Goal: Task Accomplishment & Management: Complete application form

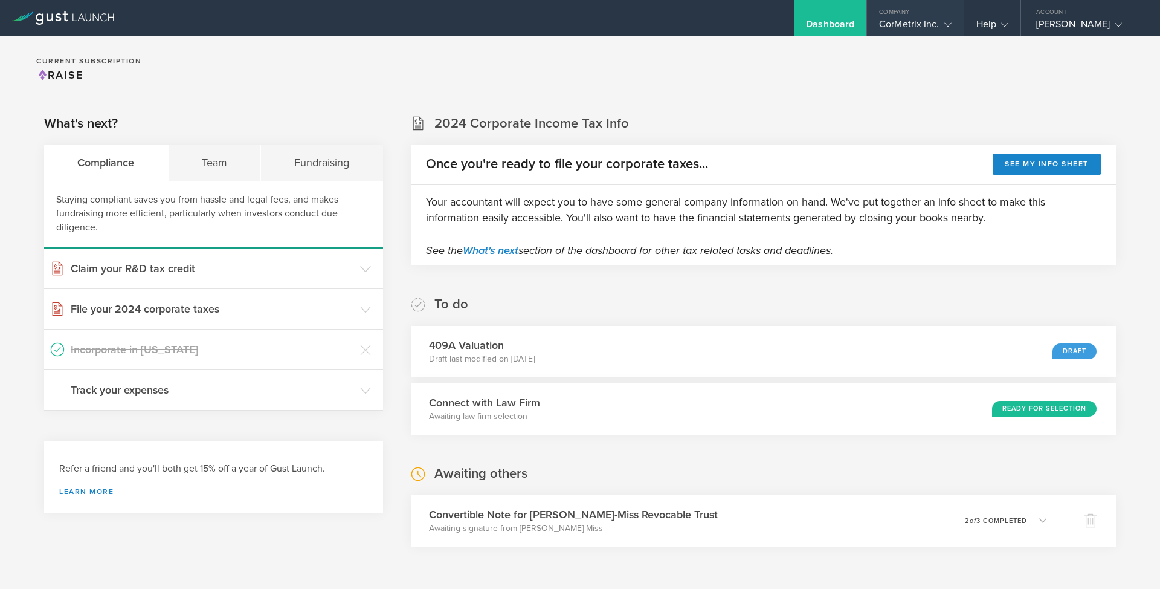
click at [929, 25] on div "CorMetrix Inc." at bounding box center [915, 27] width 72 height 18
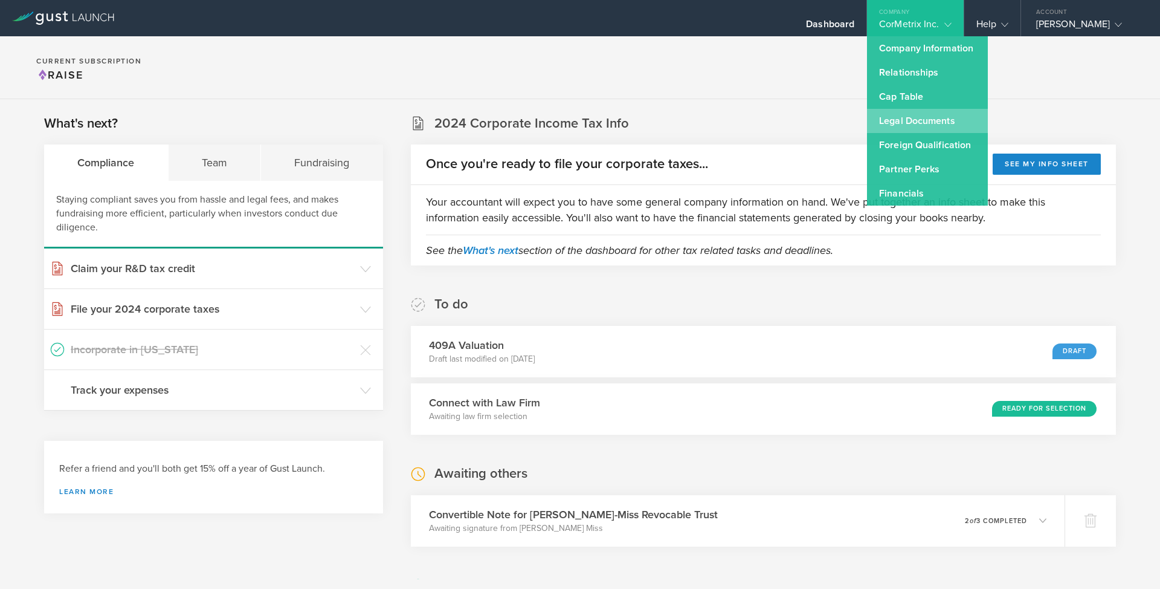
click at [919, 121] on link "Legal Documents" at bounding box center [927, 121] width 121 height 24
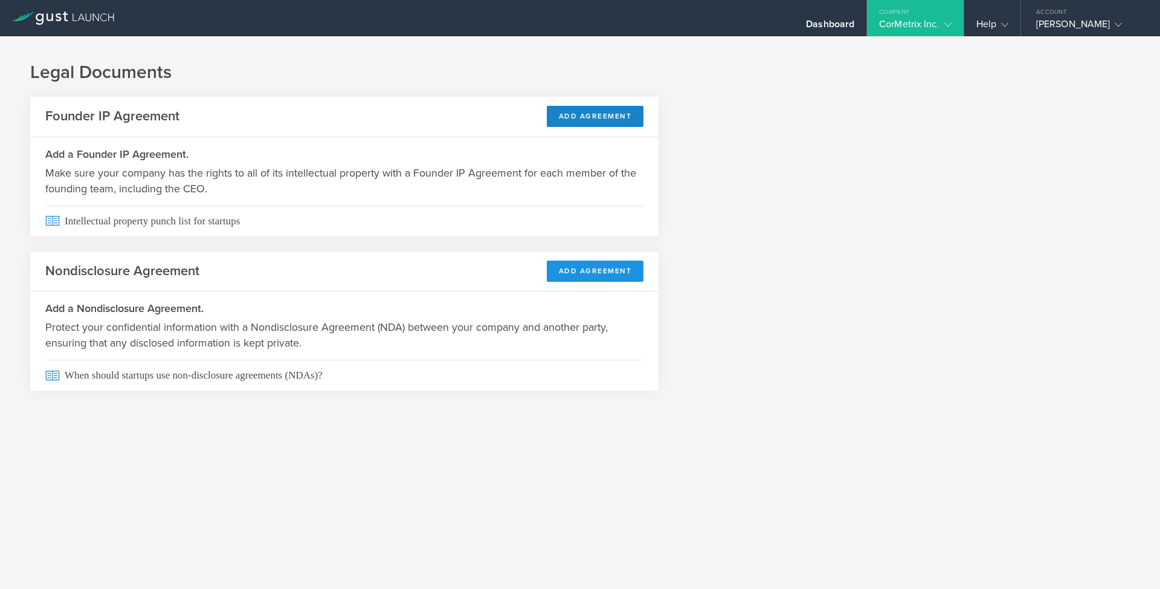
click at [573, 279] on button "Add Agreement" at bounding box center [595, 271] width 97 height 21
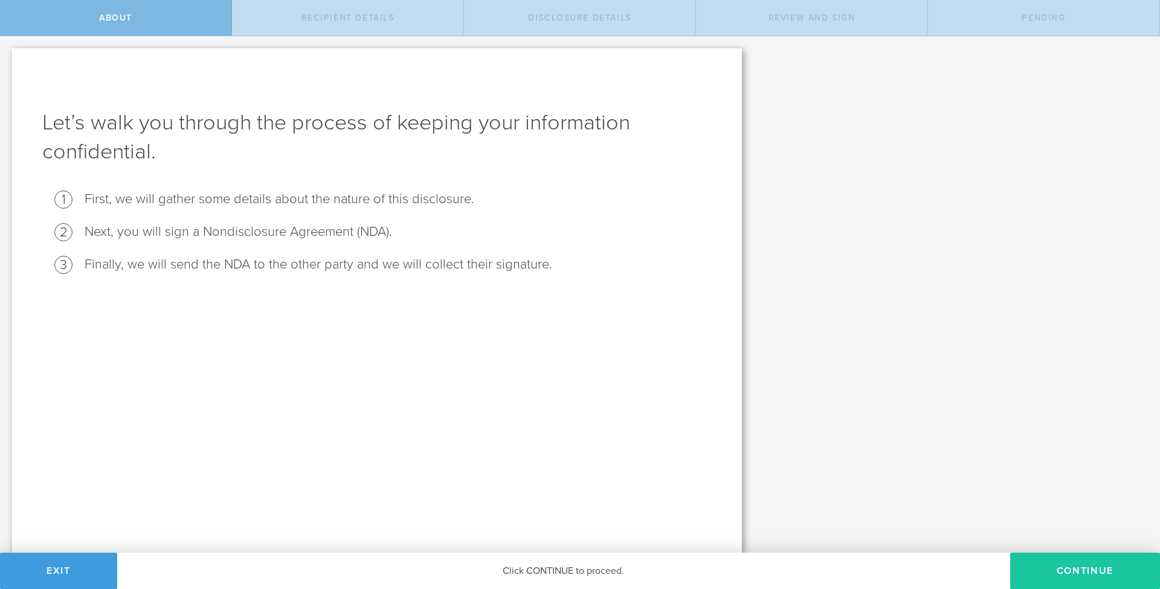
click at [1039, 575] on button "Continue" at bounding box center [1086, 570] width 150 height 36
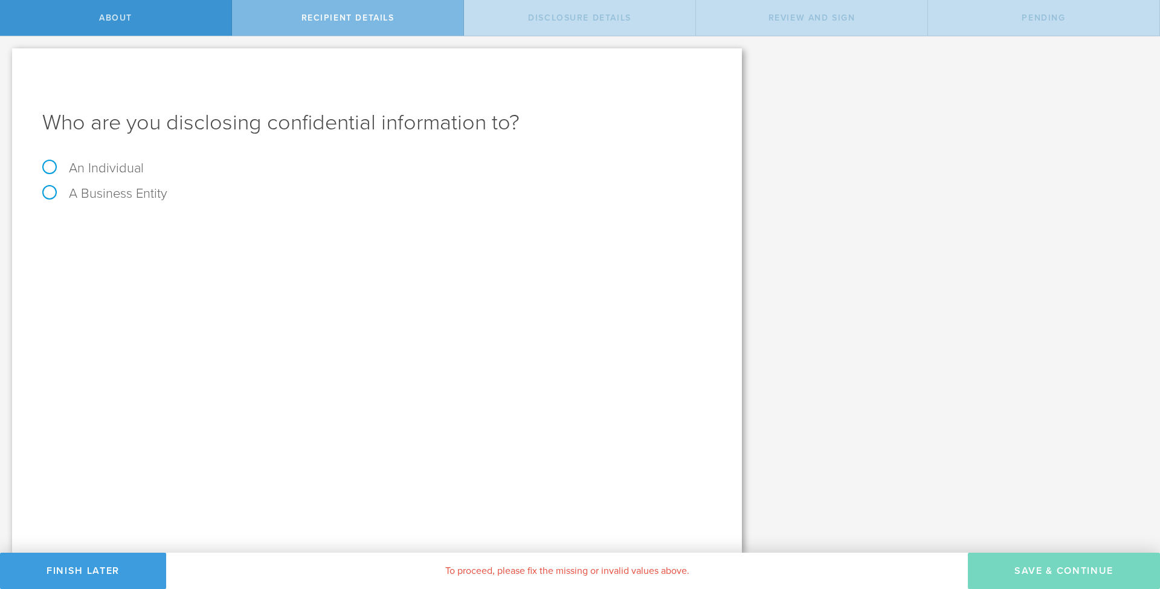
click at [120, 172] on label "An Individual" at bounding box center [93, 168] width 102 height 16
click at [8, 56] on input "An Individual" at bounding box center [4, 45] width 8 height 19
radio input "true"
type input "[PERSON_NAME]"
paste input "[EMAIL_ADDRESS][DOMAIN_NAME]"
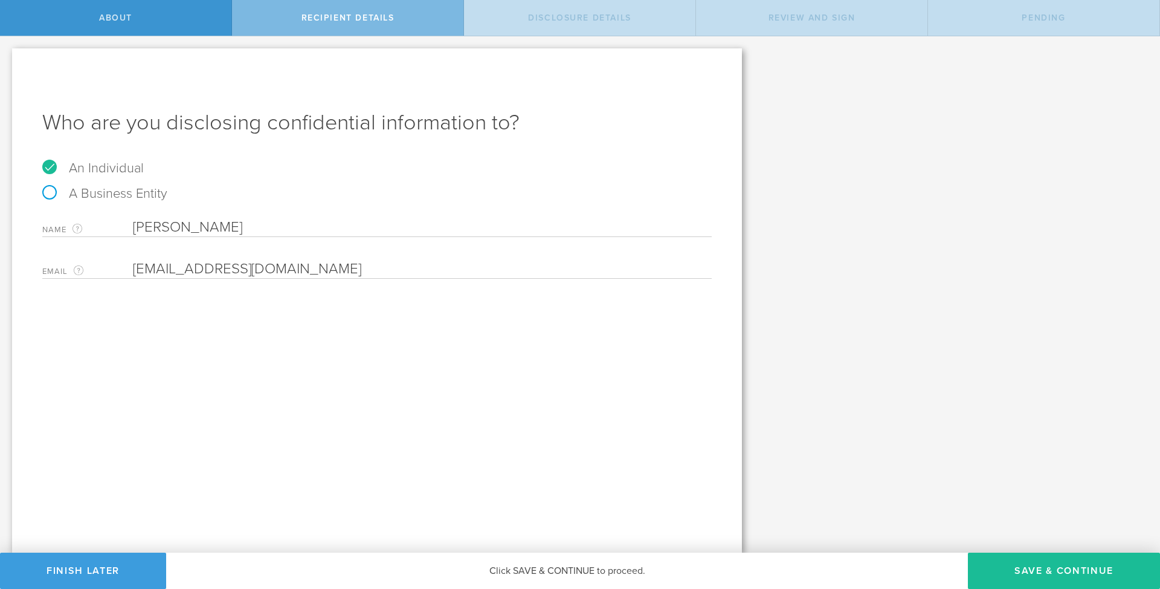
type input "[EMAIL_ADDRESS][DOMAIN_NAME]"
click at [597, 421] on div "Who are you disclosing confidential information to? An Individual A Business En…" at bounding box center [377, 300] width 730 height 504
click at [1034, 568] on button "Save & Continue" at bounding box center [1064, 570] width 192 height 36
select select "string:5 years"
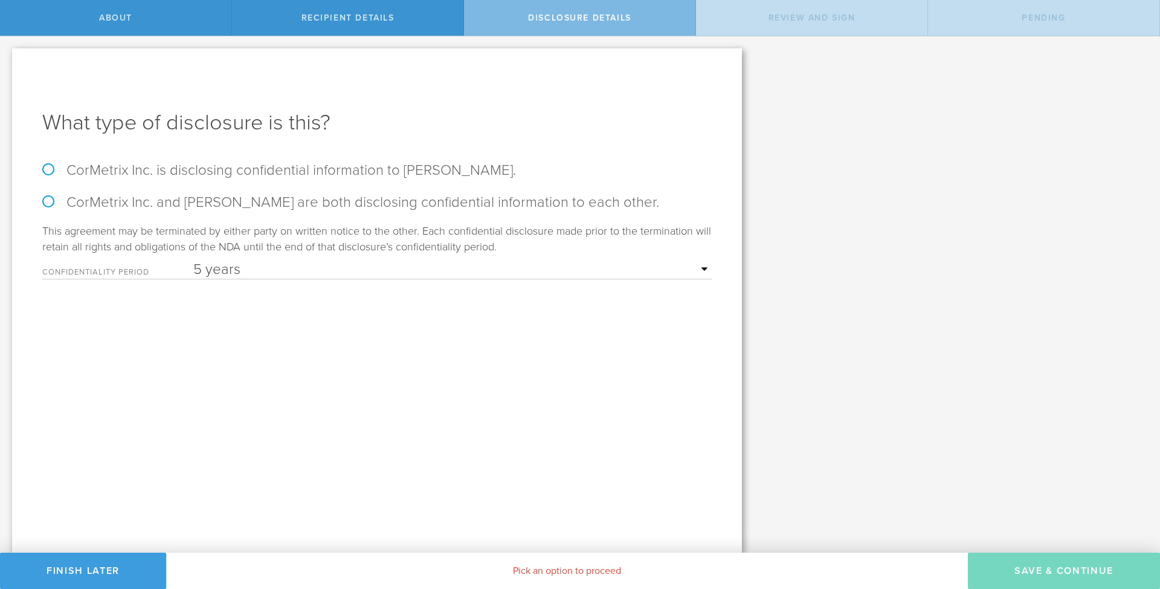
click at [39, 160] on div "What type of disclosure is this? CorMetrix Inc. is disclosing confidential info…" at bounding box center [377, 300] width 730 height 504
click at [46, 167] on label "CorMetrix Inc. is disclosing confidential information to [PERSON_NAME]." at bounding box center [377, 170] width 670 height 18
click at [8, 62] on input "CorMetrix Inc. is disclosing confidential information to [PERSON_NAME]." at bounding box center [4, 48] width 8 height 25
radio input "true"
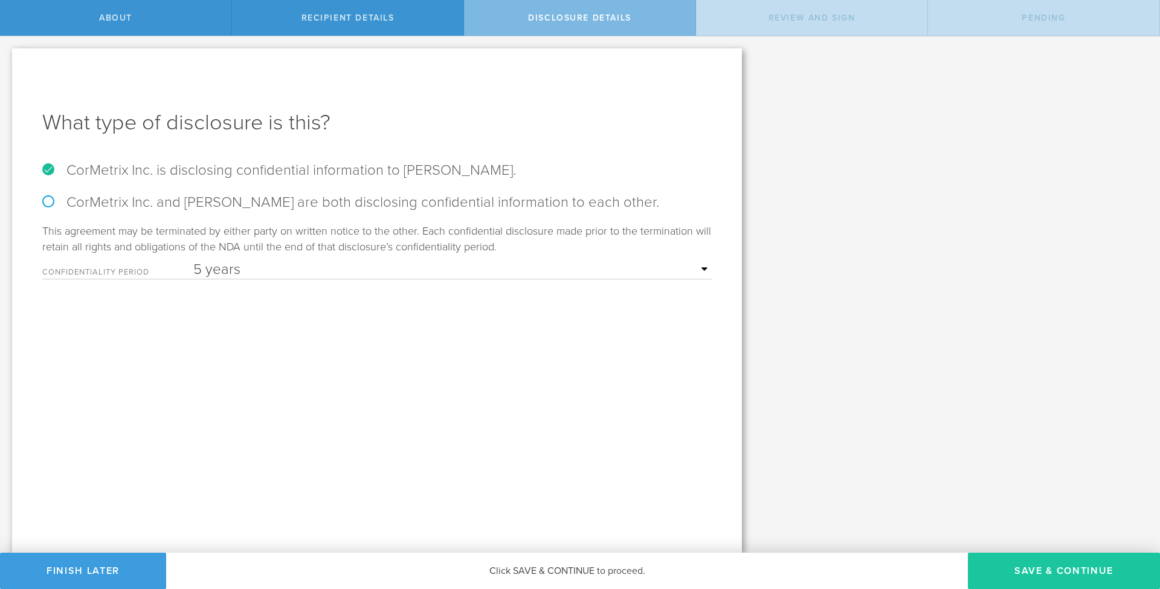
click at [1079, 569] on button "Save & Continue" at bounding box center [1064, 570] width 192 height 36
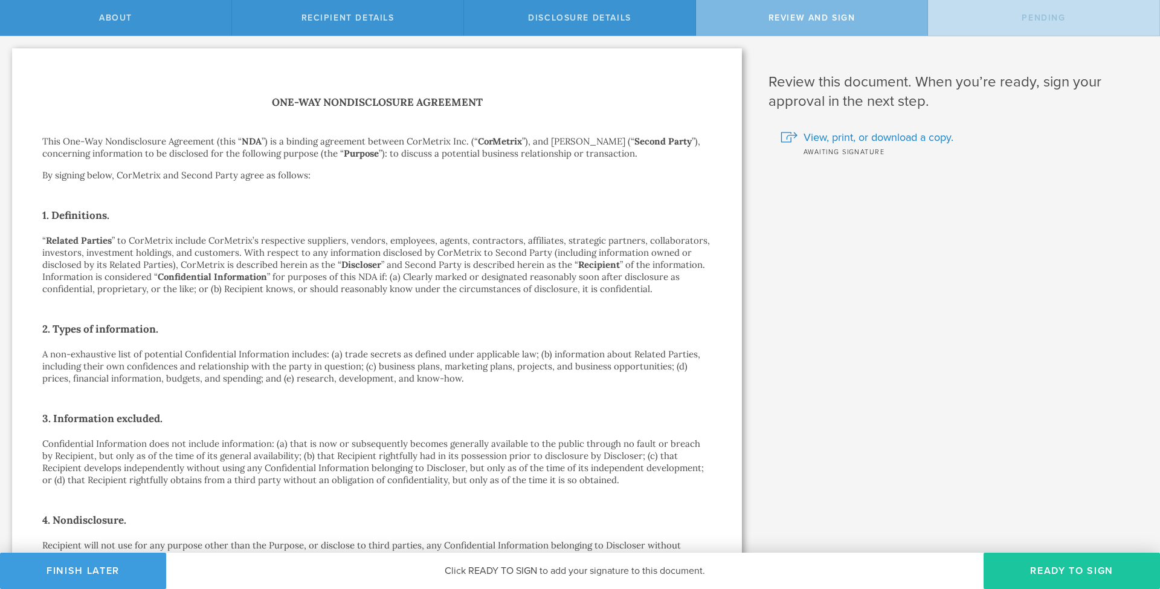
click at [1063, 571] on button "Ready to Sign" at bounding box center [1072, 570] width 176 height 36
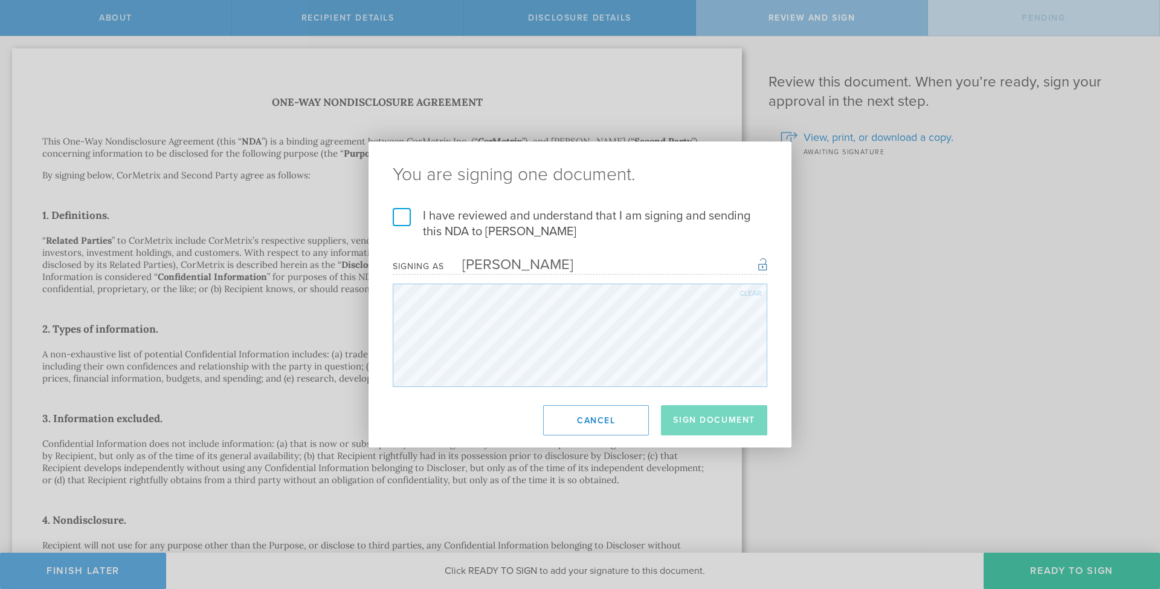
click at [405, 220] on label "I have reviewed and understand that I am signing and sending this NDA to [PERSO…" at bounding box center [580, 223] width 375 height 31
click at [0, 0] on input "I have reviewed and understand that I am signing and sending this NDA to [PERSO…" at bounding box center [0, 0] width 0 height 0
click at [691, 419] on button "Sign Document" at bounding box center [714, 420] width 106 height 30
